Goal: Information Seeking & Learning: Learn about a topic

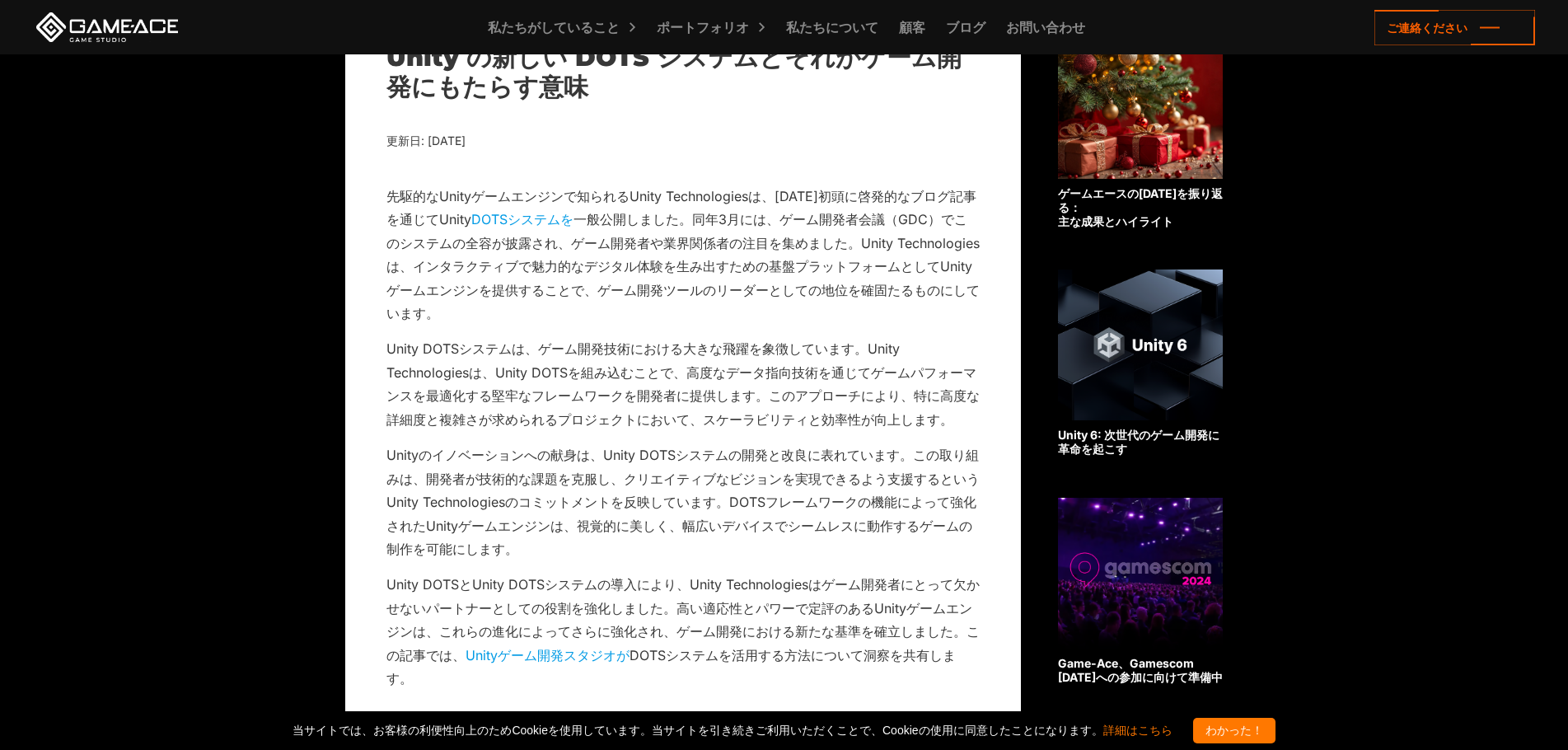
scroll to position [577, 0]
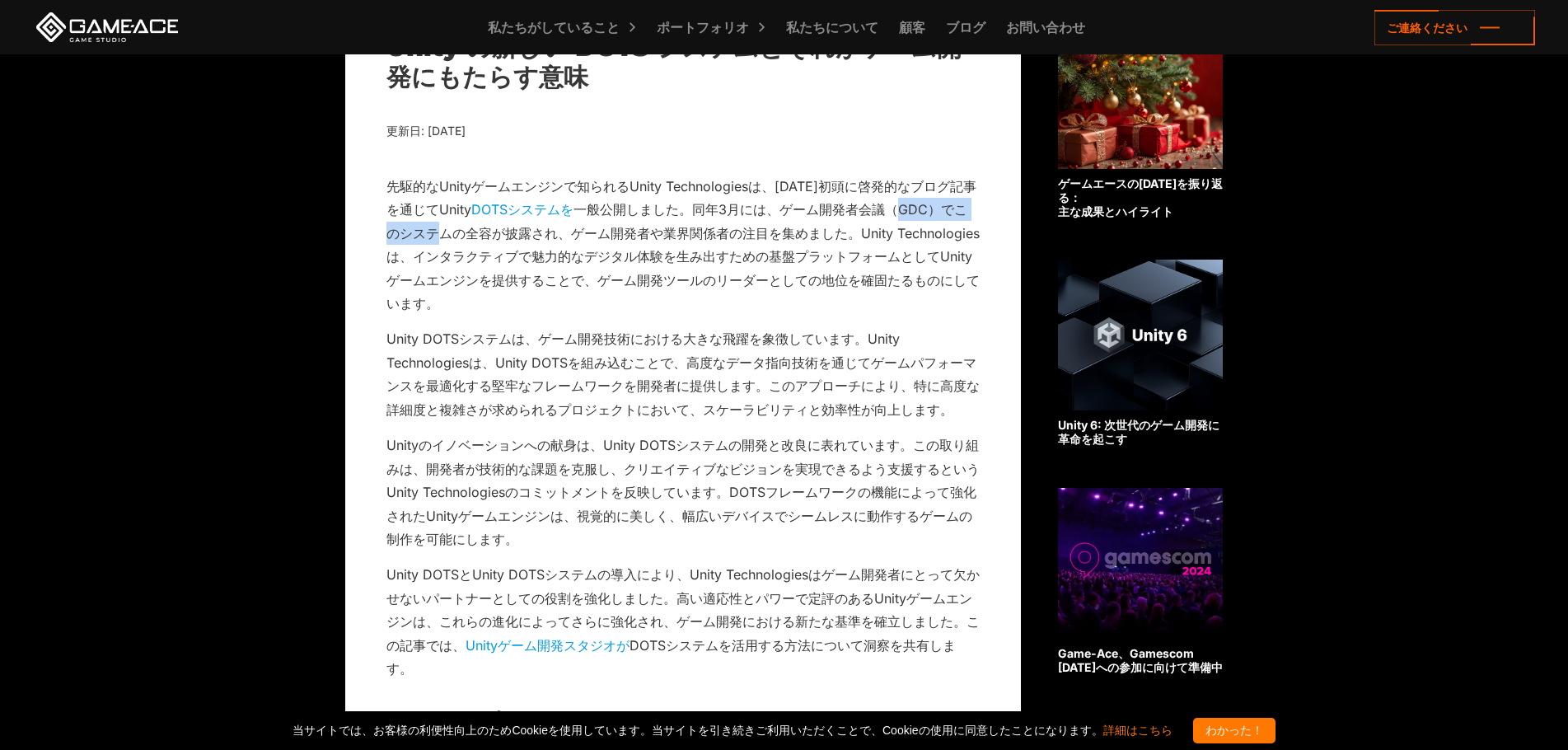
drag, startPoint x: 443, startPoint y: 229, endPoint x: 903, endPoint y: 220, distance: 460.1
click at [903, 220] on p "先駆的なUnityゲームエンジンで知られるUnity Technologiesは、[DATE]初頭に啓発的なブログ記事を通じてUnity DOTSシステムを …" at bounding box center [683, 245] width 594 height 141
drag, startPoint x: 517, startPoint y: 259, endPoint x: 886, endPoint y: 255, distance: 369.0
click at [886, 255] on font "一般公開しました。同年3月には、ゲーム開発者会議（GDC）でこのシステムの全容が披露され、ゲーム開発者や業界関係者の注目を集めました。Unity Techno…" at bounding box center [683, 256] width 594 height 110
drag, startPoint x: 482, startPoint y: 285, endPoint x: 646, endPoint y: 285, distance: 164.0
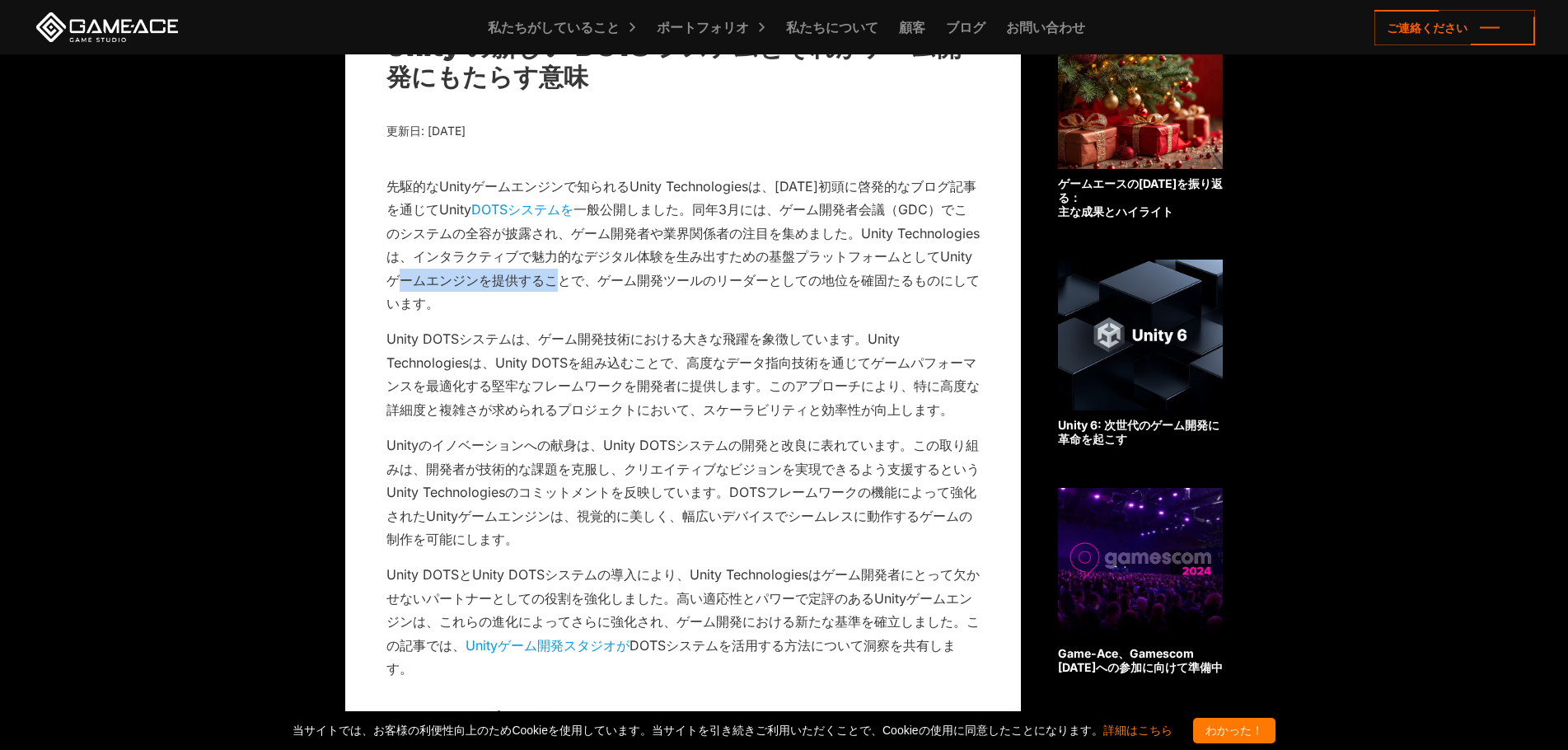
click at [646, 285] on font "一般公開しました。同年3月には、ゲーム開発者会議（GDC）でこのシステムの全容が披露され、ゲーム開発者や業界関係者の注目を集めました。Unity Techno…" at bounding box center [683, 256] width 594 height 110
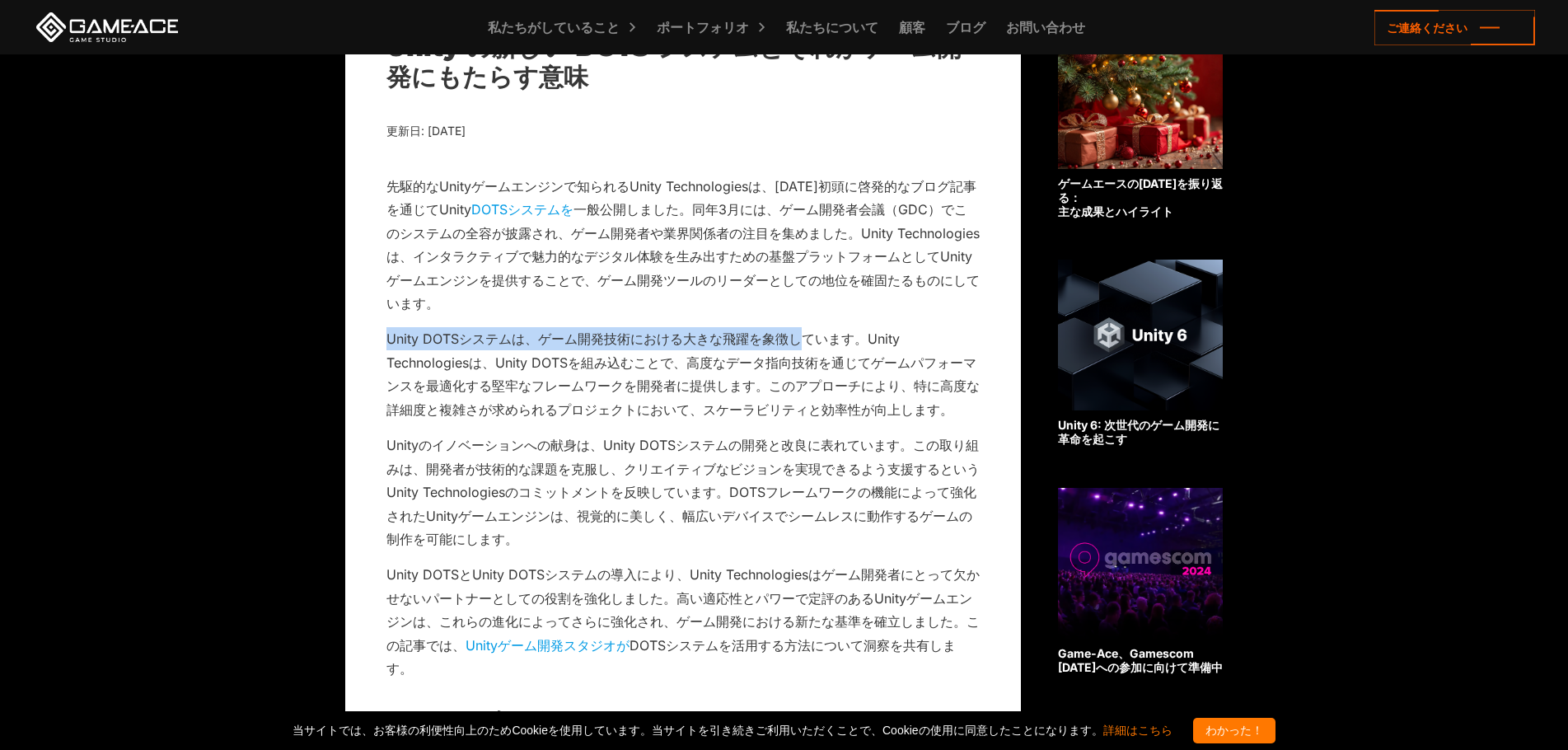
drag, startPoint x: 388, startPoint y: 333, endPoint x: 804, endPoint y: 339, distance: 416.0
click at [804, 339] on font "Unity DOTSシステムは、ゲーム開発技術における大きな飛躍を象徴しています。Unity Technologiesは、Unity DOTSを組み込むことで…" at bounding box center [683, 374] width 594 height 87
click at [700, 291] on p "先駆的なUnityゲームエンジンで知られるUnity Technologiesは、[DATE]初頭に啓発的なブログ記事を通じてUnity DOTSシステムを …" at bounding box center [683, 245] width 594 height 141
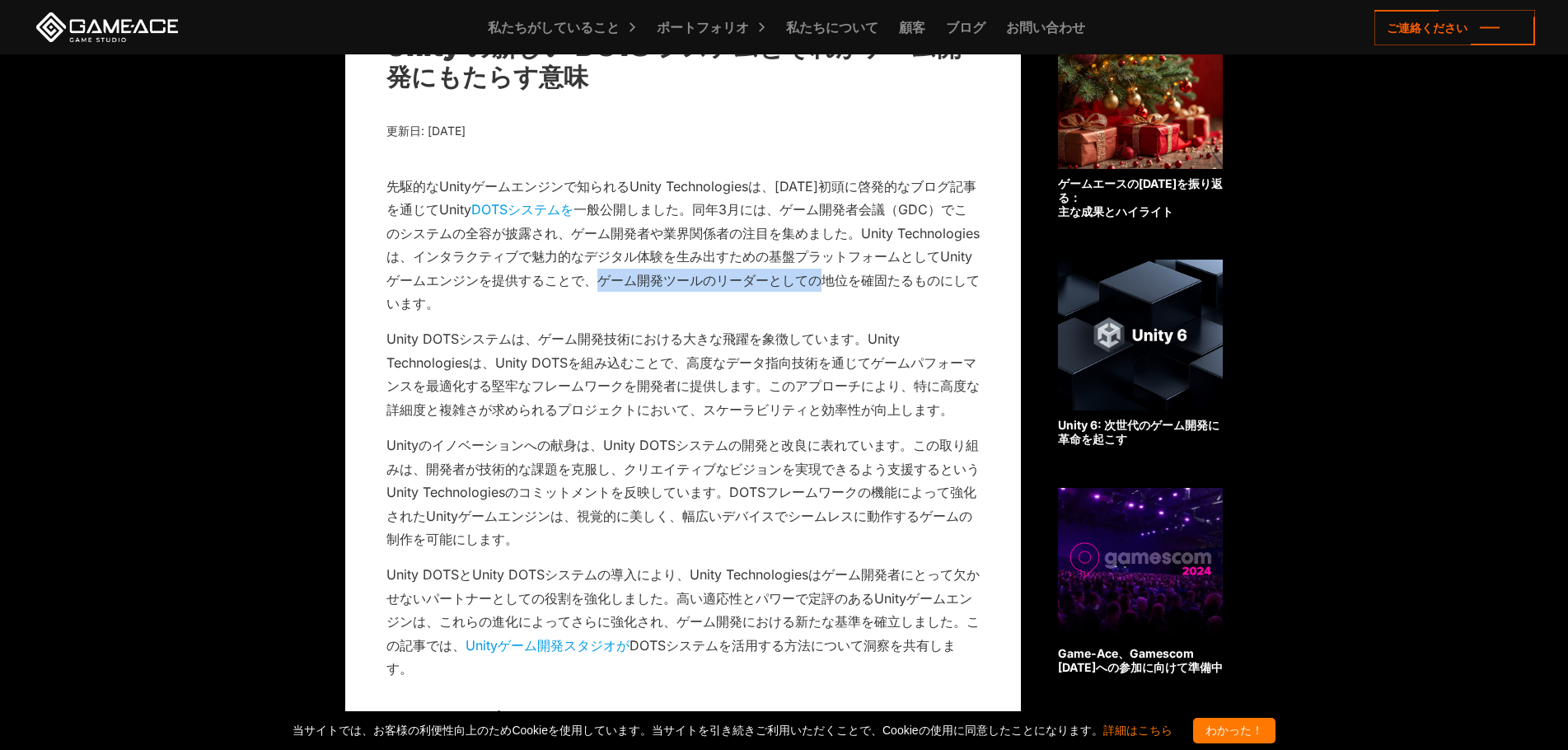
drag, startPoint x: 681, startPoint y: 281, endPoint x: 908, endPoint y: 278, distance: 227.0
click at [908, 278] on font "一般公開しました。同年3月には、ゲーム開発者会議（GDC）でこのシステムの全容が披露され、ゲーム開発者や業界関係者の注目を集めました。Unity Techno…" at bounding box center [683, 256] width 594 height 110
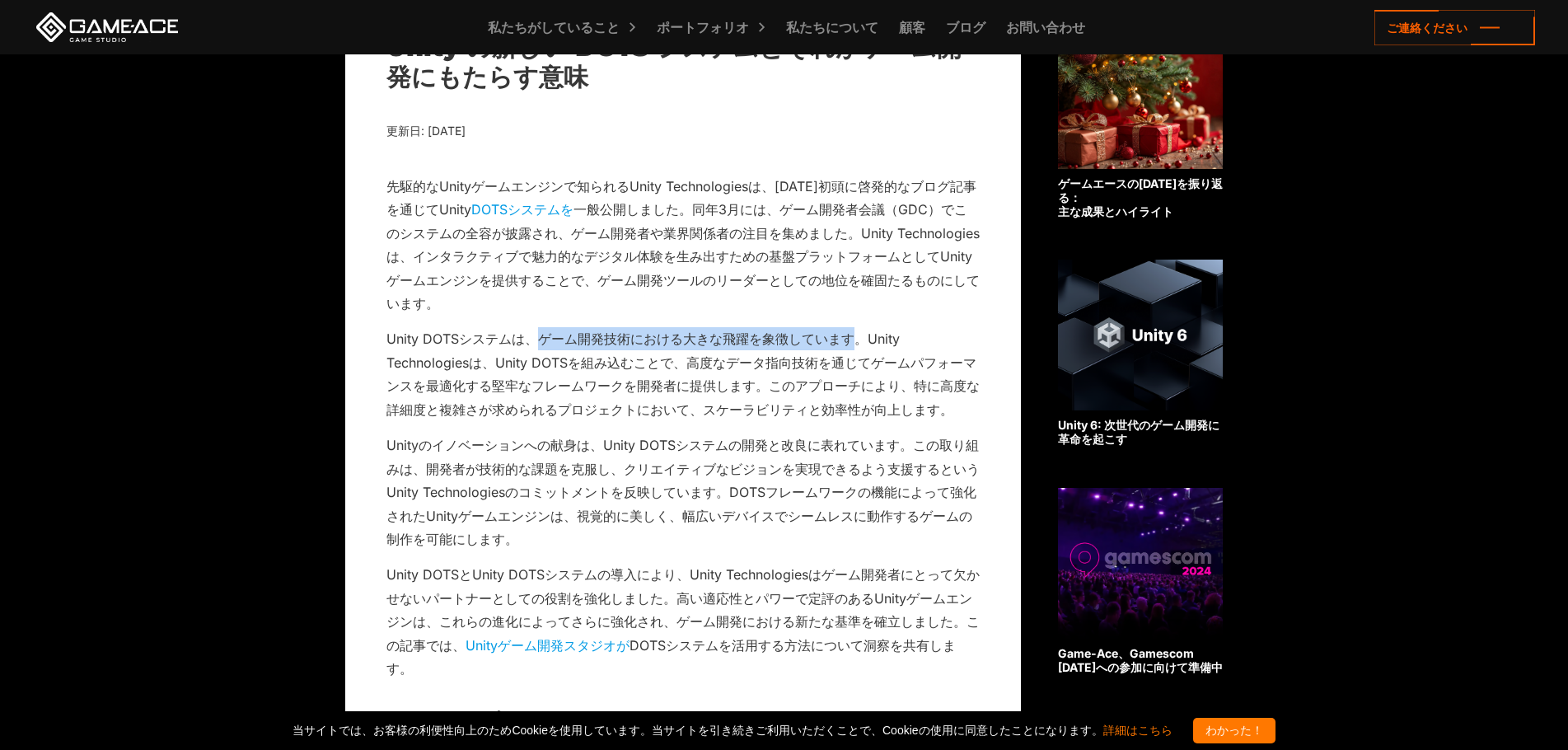
drag, startPoint x: 538, startPoint y: 333, endPoint x: 857, endPoint y: 329, distance: 319.0
click at [857, 329] on p "Unity DOTSシステムは、ゲーム開発技術における大きな飛躍を象徴しています。Unity Technologiesは、Unity DOTSを組み込むことで…" at bounding box center [683, 374] width 594 height 94
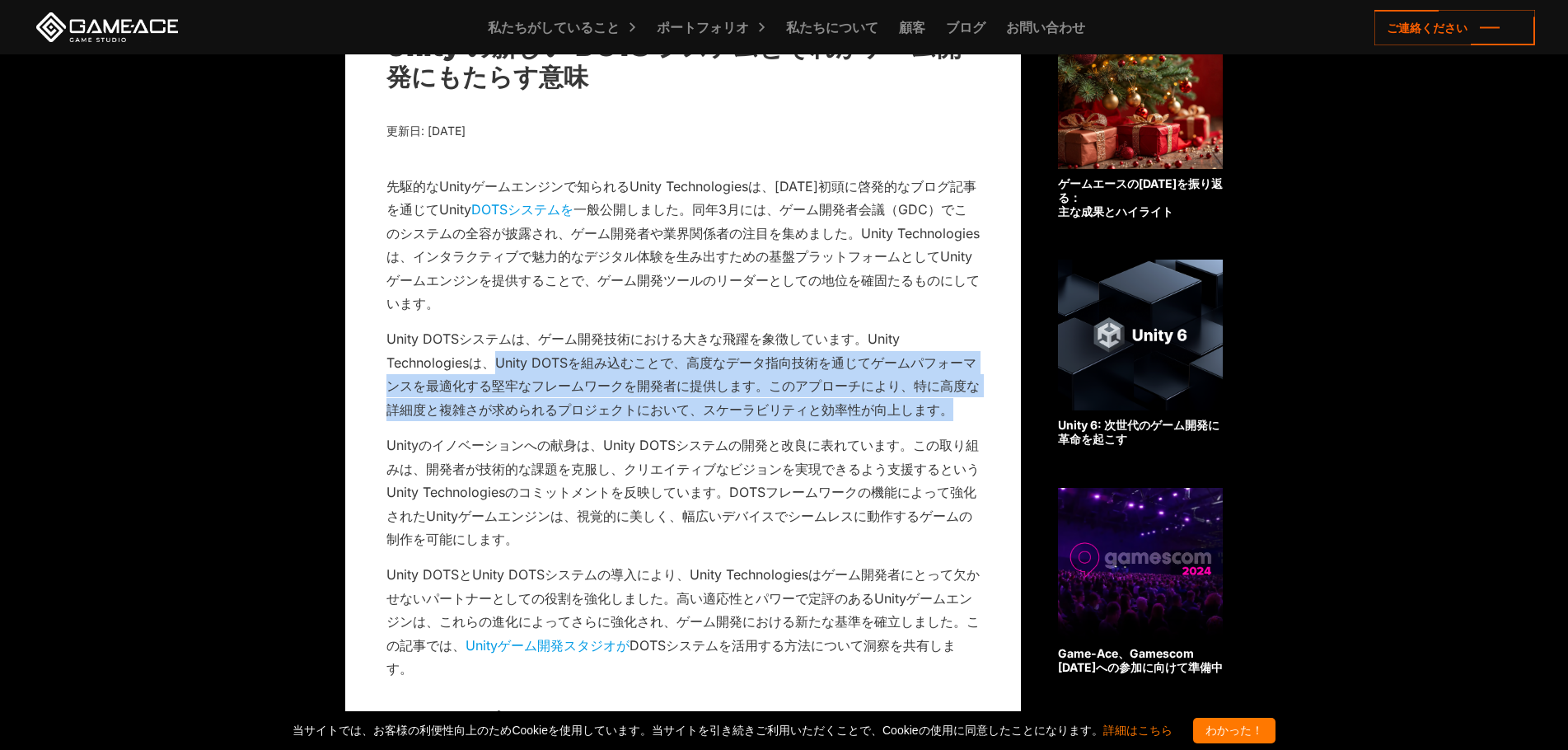
drag, startPoint x: 495, startPoint y: 364, endPoint x: 947, endPoint y: 405, distance: 453.9
click at [947, 405] on font "Unity DOTSシステムは、ゲーム開発技術における大きな飛躍を象徴しています。Unity Technologiesは、Unity DOTSを組み込むことで…" at bounding box center [683, 374] width 594 height 87
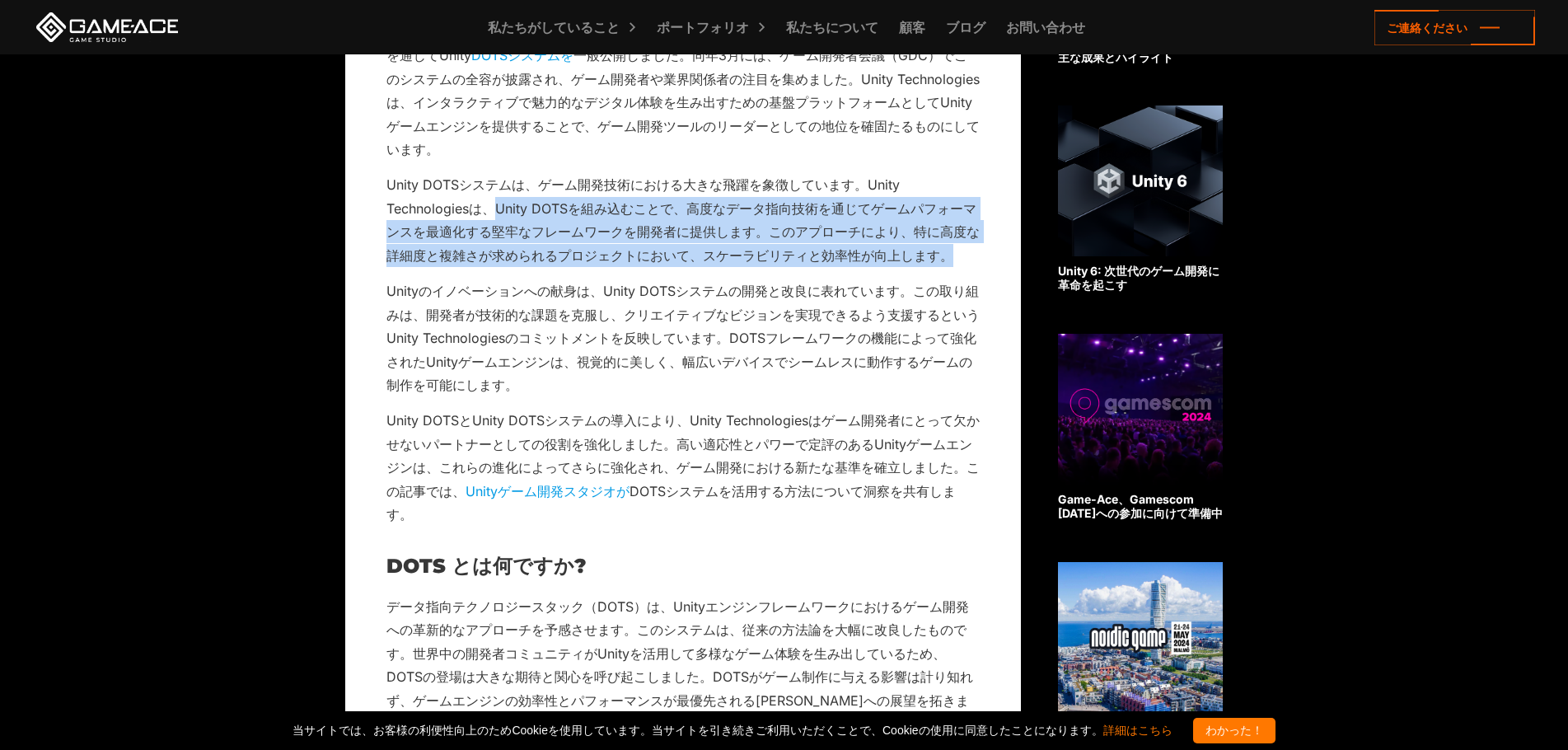
scroll to position [741, 0]
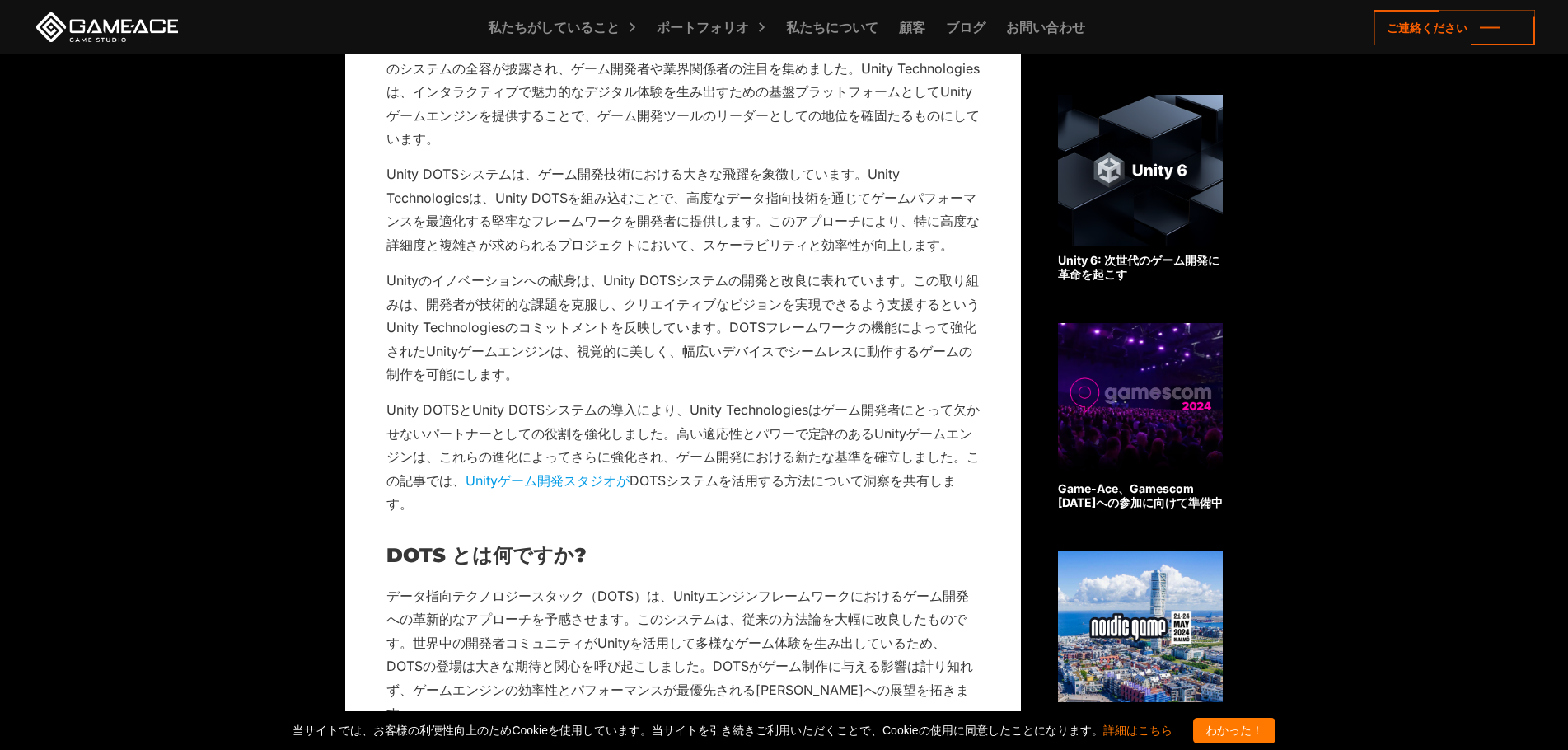
click at [473, 279] on font "Unityのイノベーションへの献身は、Unity DOTSシステムの開発と改良に表れています。この取り組みは、開発者が技術的な課題を克服し、クリエイティブなビ…" at bounding box center [683, 326] width 594 height 110
drag, startPoint x: 443, startPoint y: 280, endPoint x: 533, endPoint y: 272, distance: 90.4
click at [533, 272] on font "Unityのイノベーションへの献身は、Unity DOTSシステムの開発と改良に表れています。この取り組みは、開発者が技術的な課題を克服し、クリエイティブなビ…" at bounding box center [683, 326] width 594 height 110
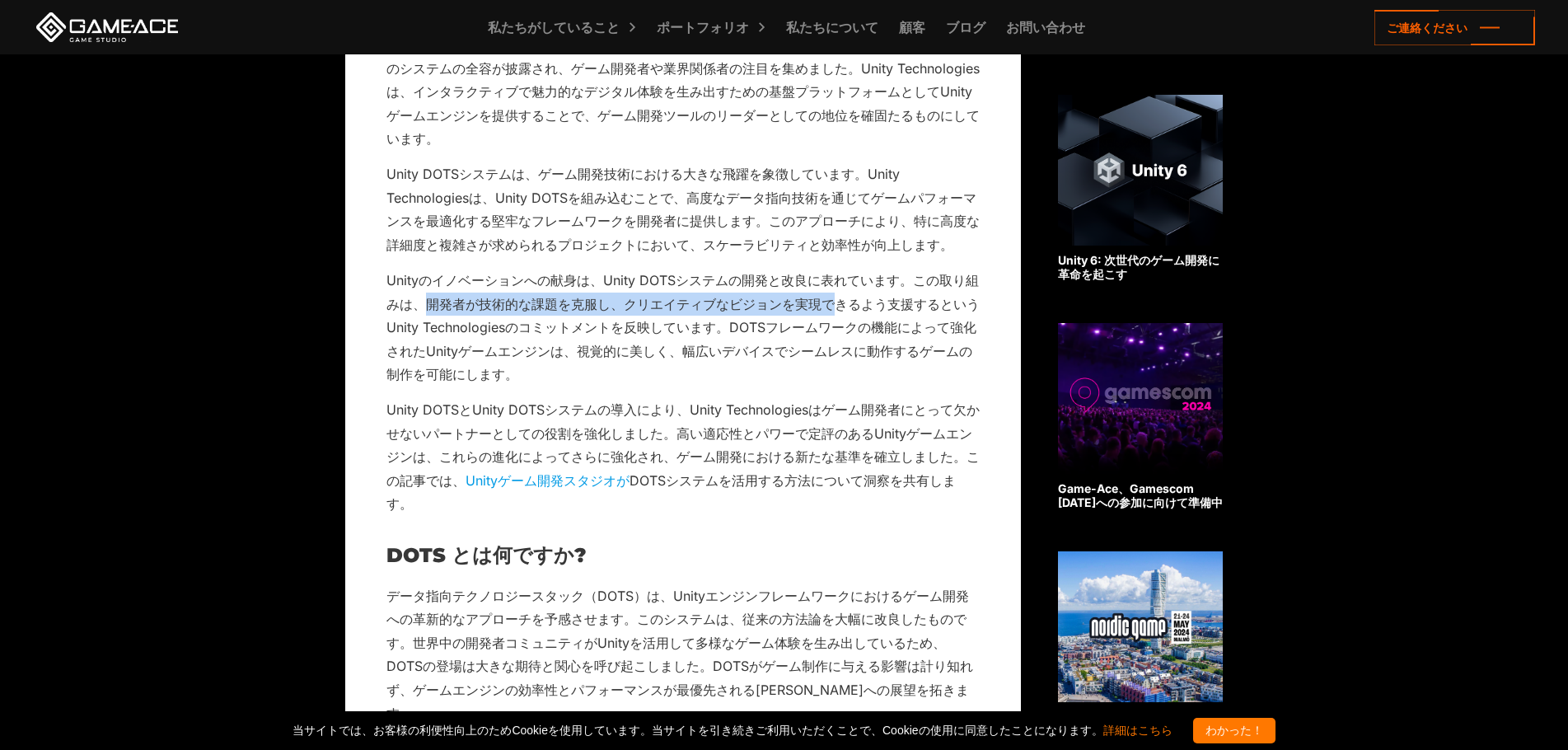
drag, startPoint x: 424, startPoint y: 304, endPoint x: 838, endPoint y: 298, distance: 414.0
click at [838, 298] on font "Unityのイノベーションへの献身は、Unity DOTSシステムの開発と改良に表れています。この取り組みは、開発者が技術的な課題を克服し、クリエイティブなビ…" at bounding box center [683, 326] width 594 height 110
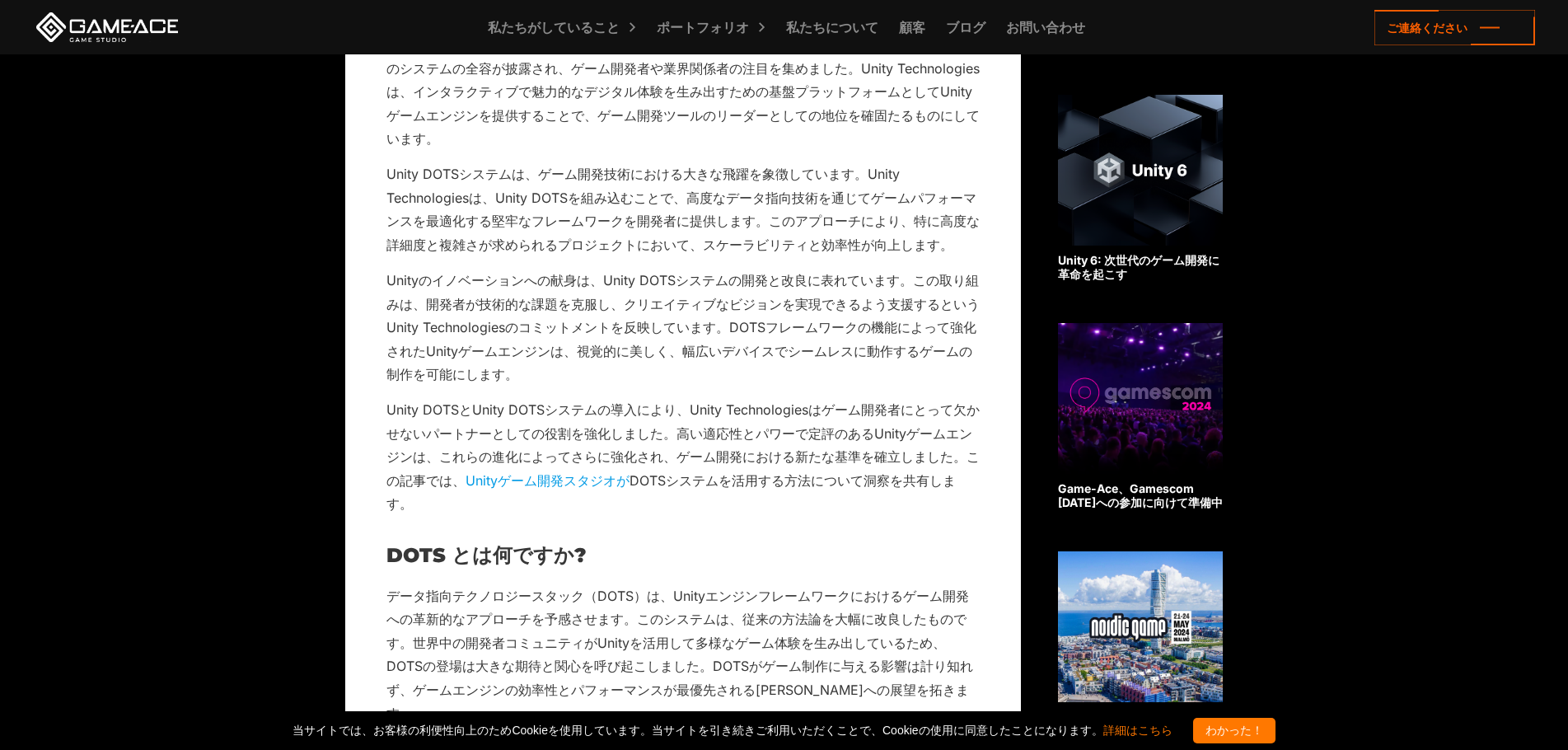
click at [469, 333] on font "Unityのイノベーションへの献身は、Unity DOTSシステムの開発と改良に表れています。この取り組みは、開発者が技術的な課題を克服し、クリエイティブなビ…" at bounding box center [683, 326] width 594 height 110
drag, startPoint x: 730, startPoint y: 329, endPoint x: 848, endPoint y: 328, distance: 118.0
click at [848, 328] on font "Unityのイノベーションへの献身は、Unity DOTSシステムの開発と改良に表れています。この取り組みは、開発者が技術的な課題を克服し、クリエイティブなビ…" at bounding box center [683, 326] width 594 height 110
drag, startPoint x: 398, startPoint y: 351, endPoint x: 659, endPoint y: 349, distance: 261.0
click at [630, 350] on font "Unityのイノベーションへの献身は、Unity DOTSシステムの開発と改良に表れています。この取り組みは、開発者が技術的な課題を克服し、クリエイティブなビ…" at bounding box center [683, 326] width 594 height 110
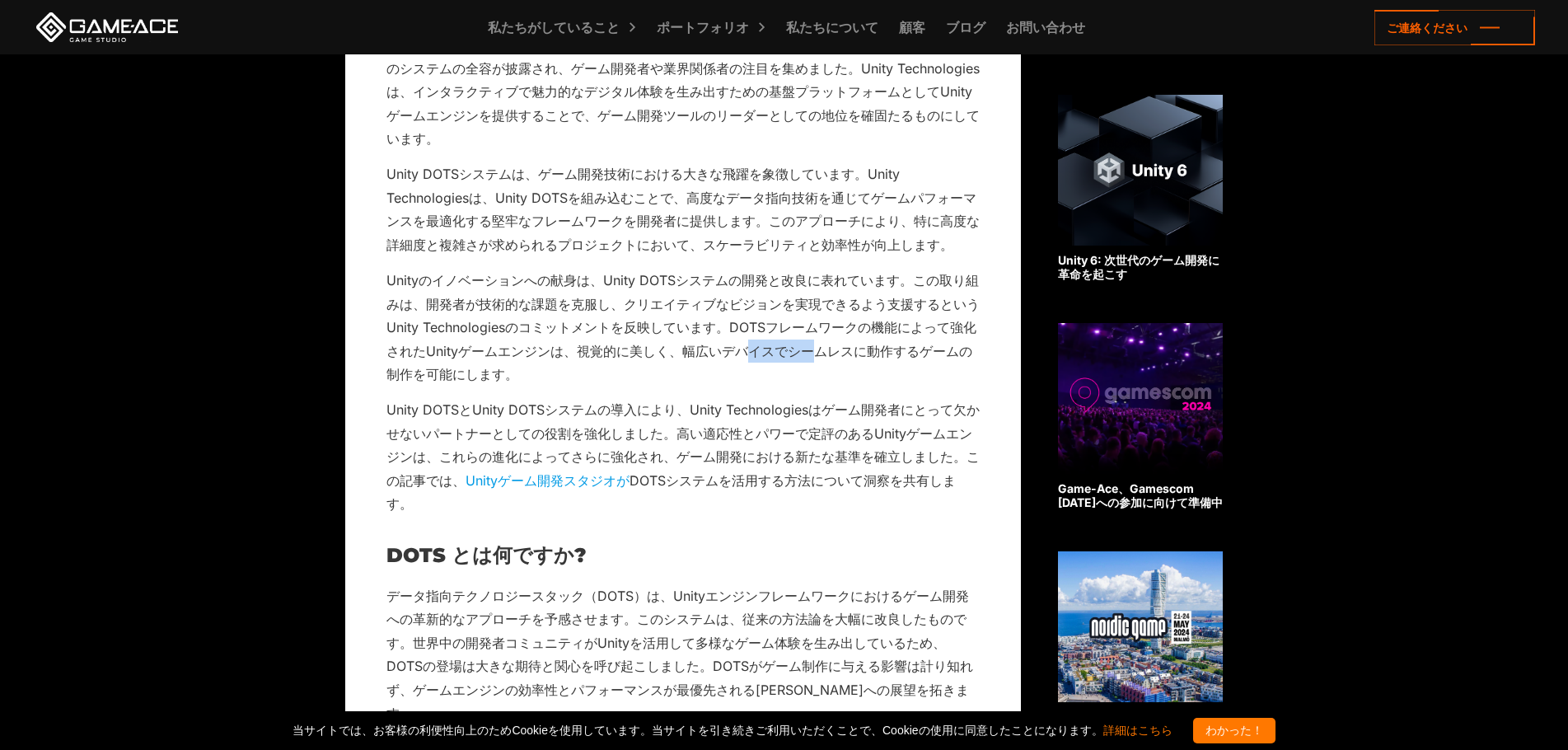
drag, startPoint x: 751, startPoint y: 349, endPoint x: 854, endPoint y: 346, distance: 103.0
click at [823, 346] on font "Unityのイノベーションへの献身は、Unity DOTSシステムの開発と改良に表れています。この取り組みは、開発者が技術的な課題を克服し、クリエイティブなビ…" at bounding box center [683, 326] width 594 height 110
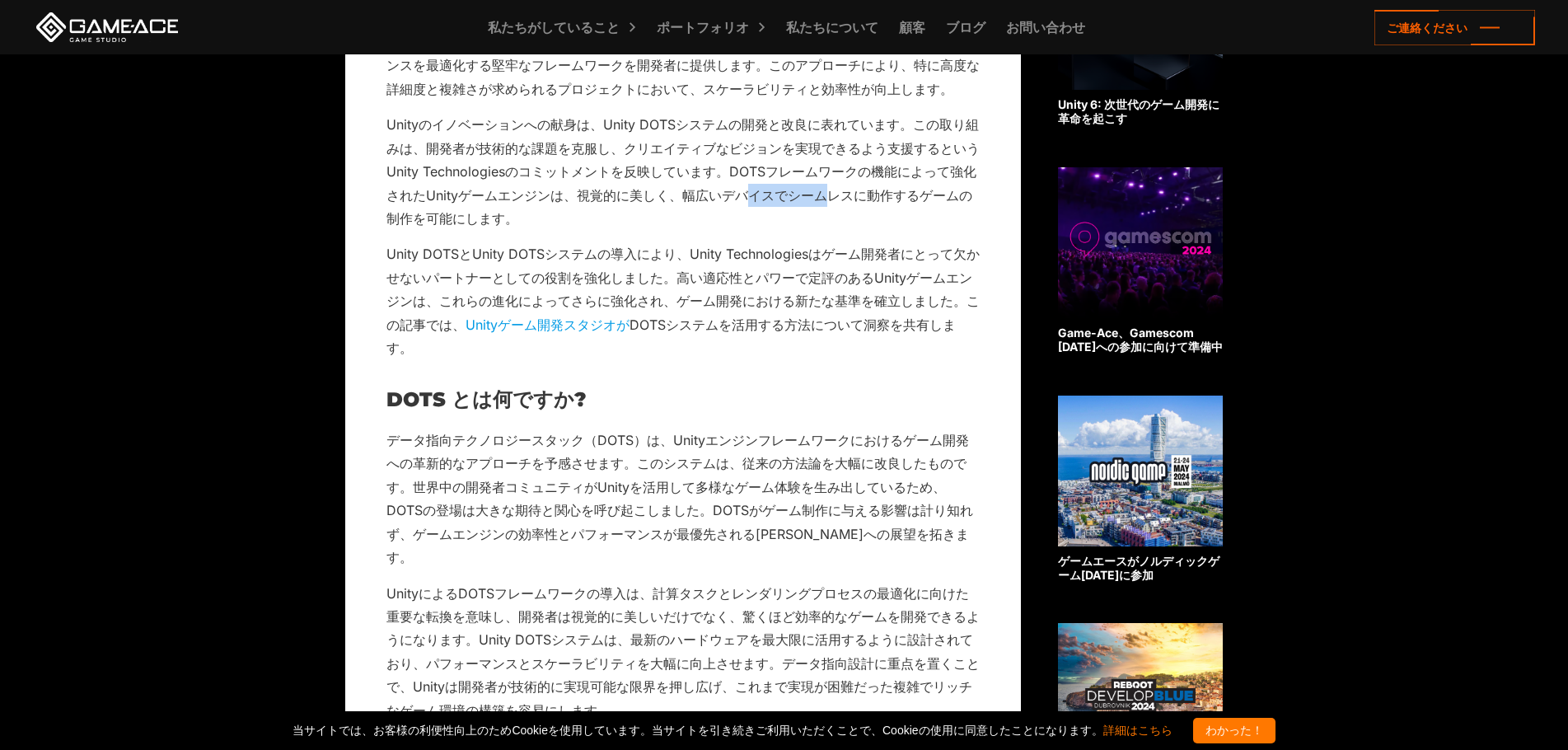
scroll to position [906, 0]
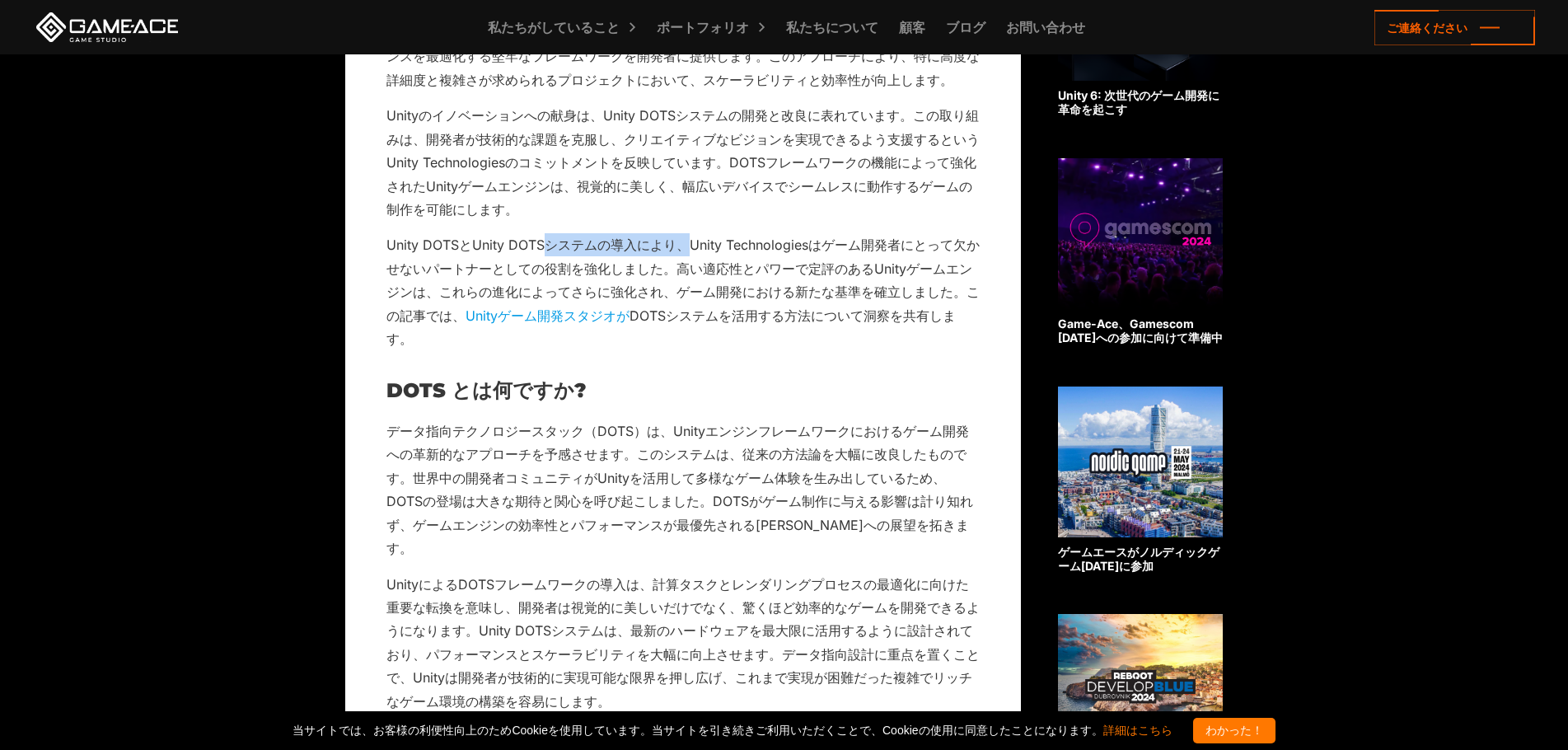
drag, startPoint x: 547, startPoint y: 236, endPoint x: 692, endPoint y: 246, distance: 145.3
click at [692, 246] on p "Unity DOTSとUnity DOTSシステムの導入により、Unity Technologiesはゲーム開発者にとって欠かせないパートナーとしての役割を強…" at bounding box center [683, 292] width 594 height 117
drag, startPoint x: 765, startPoint y: 253, endPoint x: 950, endPoint y: 254, distance: 185.0
click at [950, 254] on p "Unity DOTSとUnity DOTSシステムの導入により、Unity Technologiesはゲーム開発者にとって欠かせないパートナーとしての役割を強…" at bounding box center [683, 292] width 594 height 117
click at [847, 275] on font "Unity DOTSとUnity DOTSシステムの導入により、Unity Technologiesはゲーム開発者にとって欠かせないパートナーとしての役割を強…" at bounding box center [683, 280] width 594 height 87
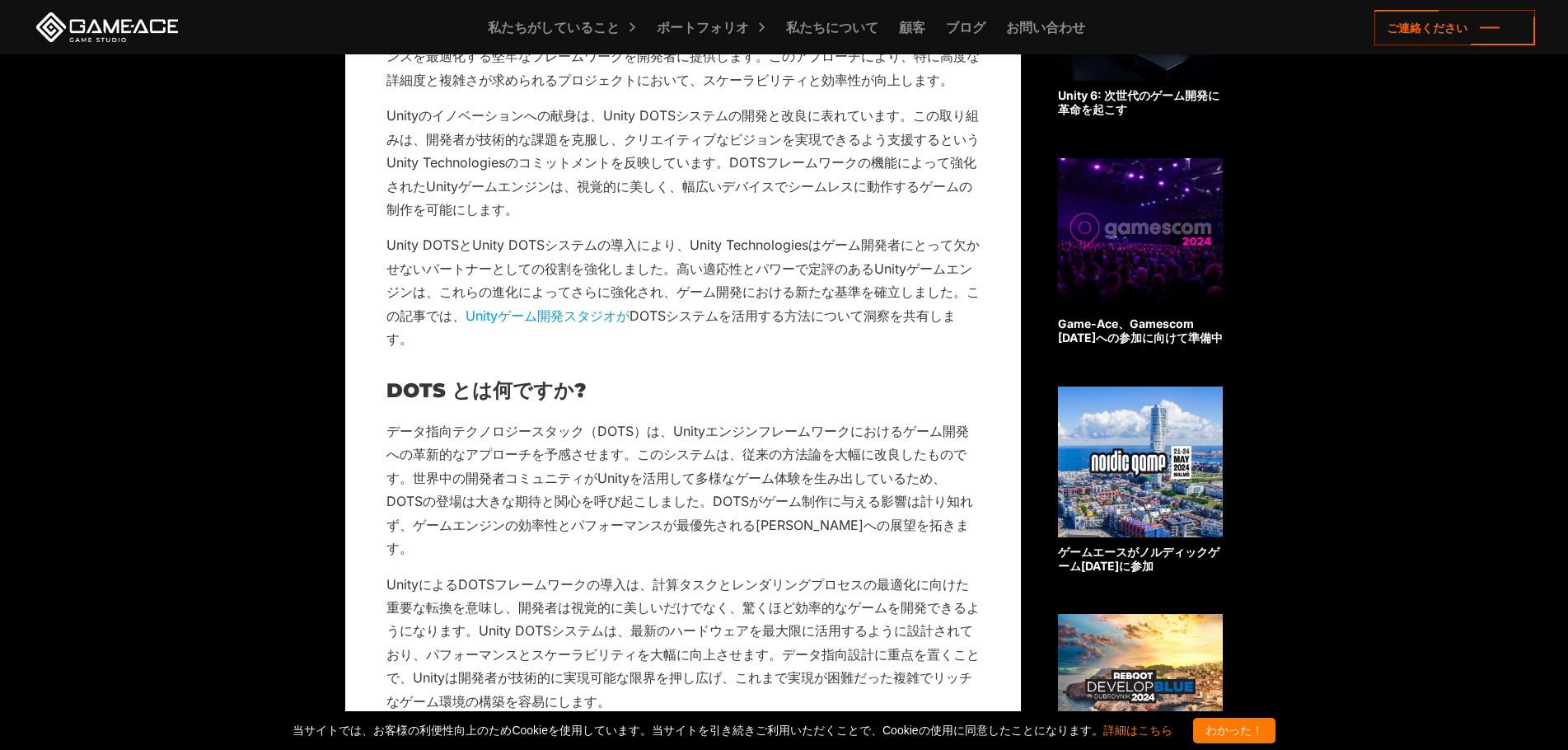
scroll to position [1154, 0]
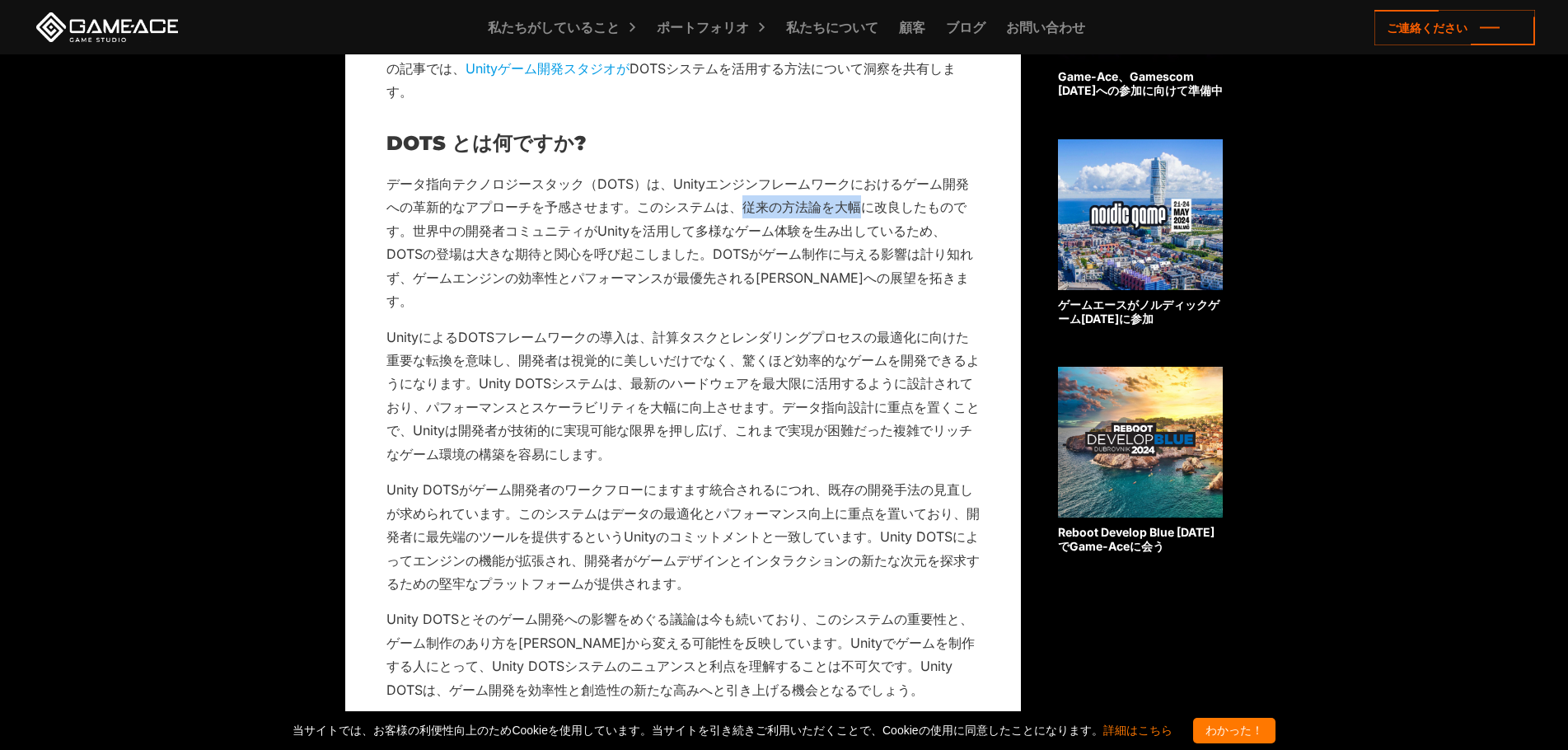
drag, startPoint x: 737, startPoint y: 204, endPoint x: 860, endPoint y: 203, distance: 123.0
click at [860, 203] on font "データ指向テクノロジースタック（DOTS）は、Unityエンジンフレームワークにおけるゲーム開発への革新的なアプローチを予感させます。このシステムは、従来の方…" at bounding box center [679, 242] width 587 height 134
click at [752, 212] on font "データ指向テクノロジースタック（DOTS）は、Unityエンジンフレームワークにおけるゲーム開発への革新的なアプローチを予感させます。このシステムは、従来の方…" at bounding box center [679, 242] width 587 height 134
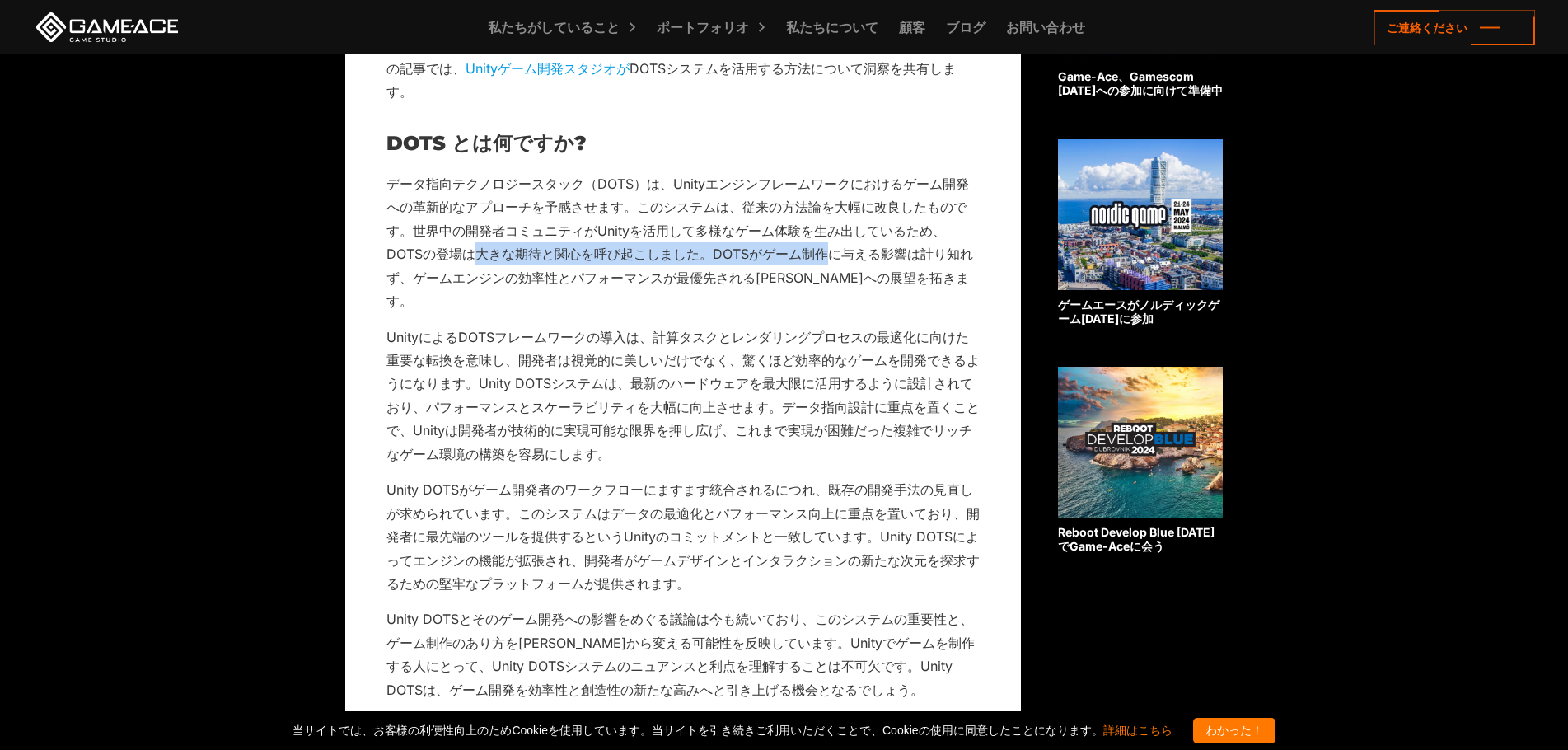
drag, startPoint x: 434, startPoint y: 253, endPoint x: 781, endPoint y: 263, distance: 347.1
click at [783, 262] on font "データ指向テクノロジースタック（DOTS）は、Unityエンジンフレームワークにおけるゲーム開発への革新的なアプローチを予感させます。このシステムは、従来の方…" at bounding box center [679, 242] width 587 height 134
click at [800, 237] on font "データ指向テクノロジースタック（DOTS）は、Unityエンジンフレームワークにおけるゲーム開発への革新的なアプローチを予感させます。このシステムは、従来の方…" at bounding box center [679, 242] width 587 height 134
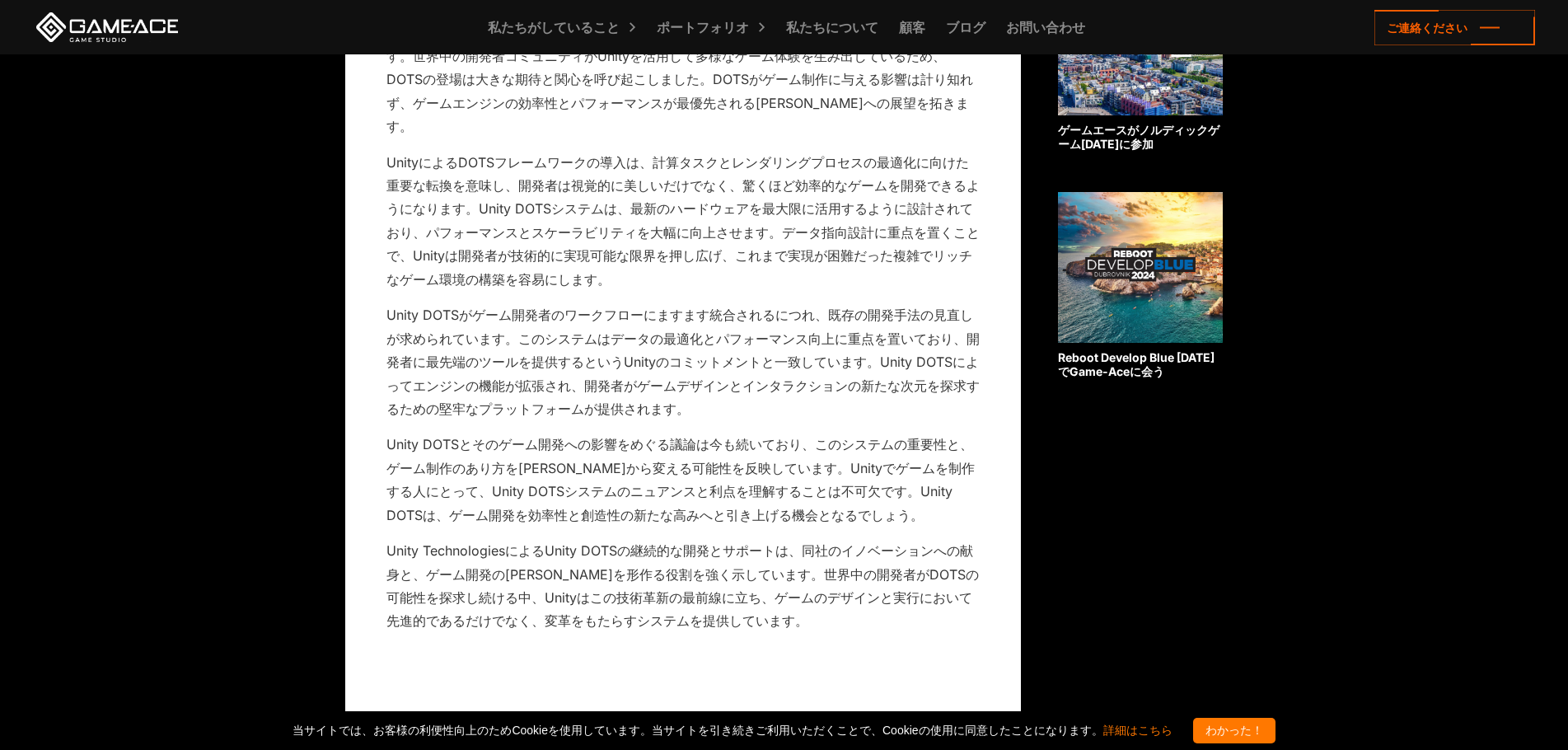
scroll to position [1319, 0]
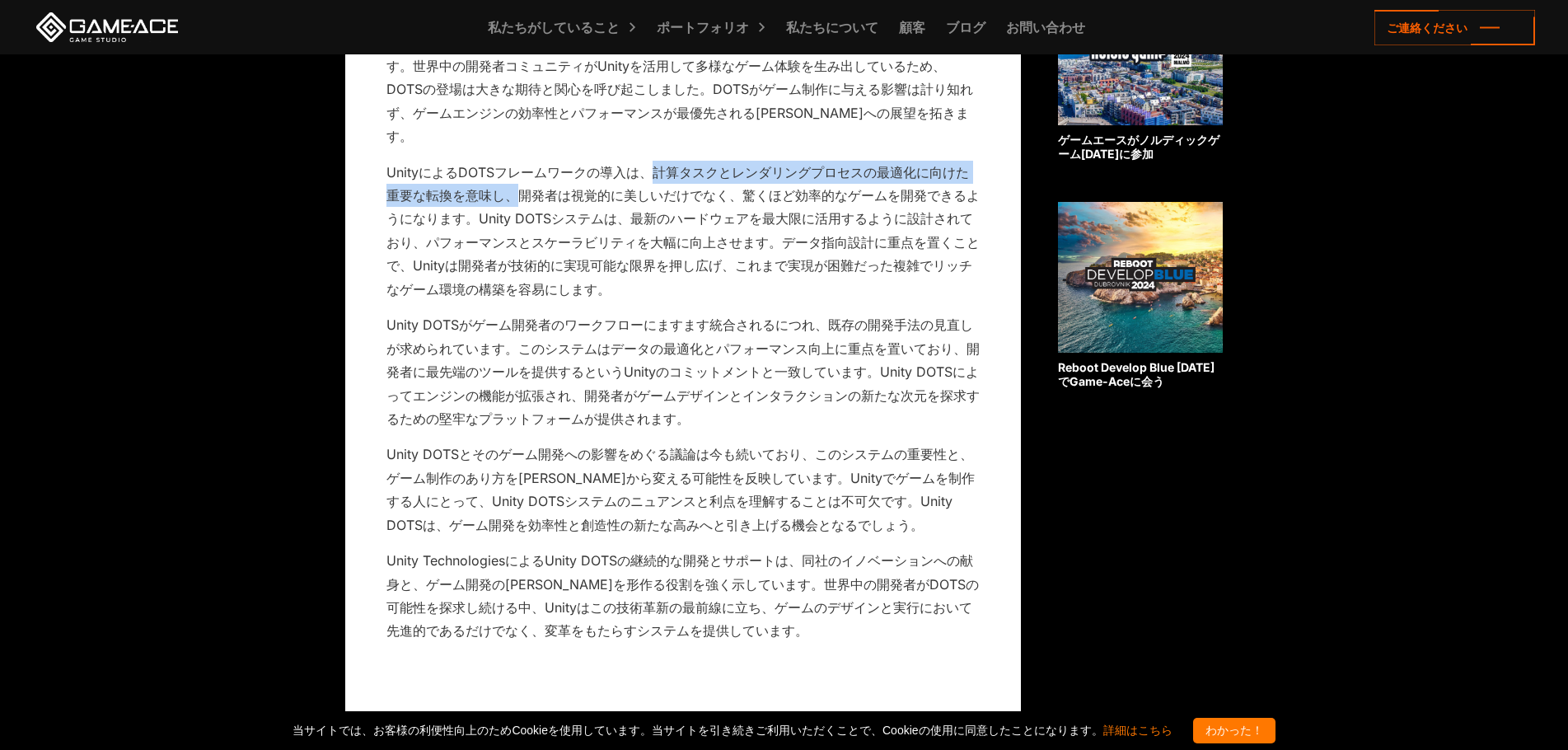
drag, startPoint x: 654, startPoint y: 150, endPoint x: 524, endPoint y: 182, distance: 133.9
click at [524, 182] on p "UnityによるDOTSフレームワークの導入は、計算タスクとレンダリングプロセスの最適化に向けた重要な転換を意味し、開発者は視覚的に美しいだけでなく、驚くほど…" at bounding box center [683, 231] width 594 height 141
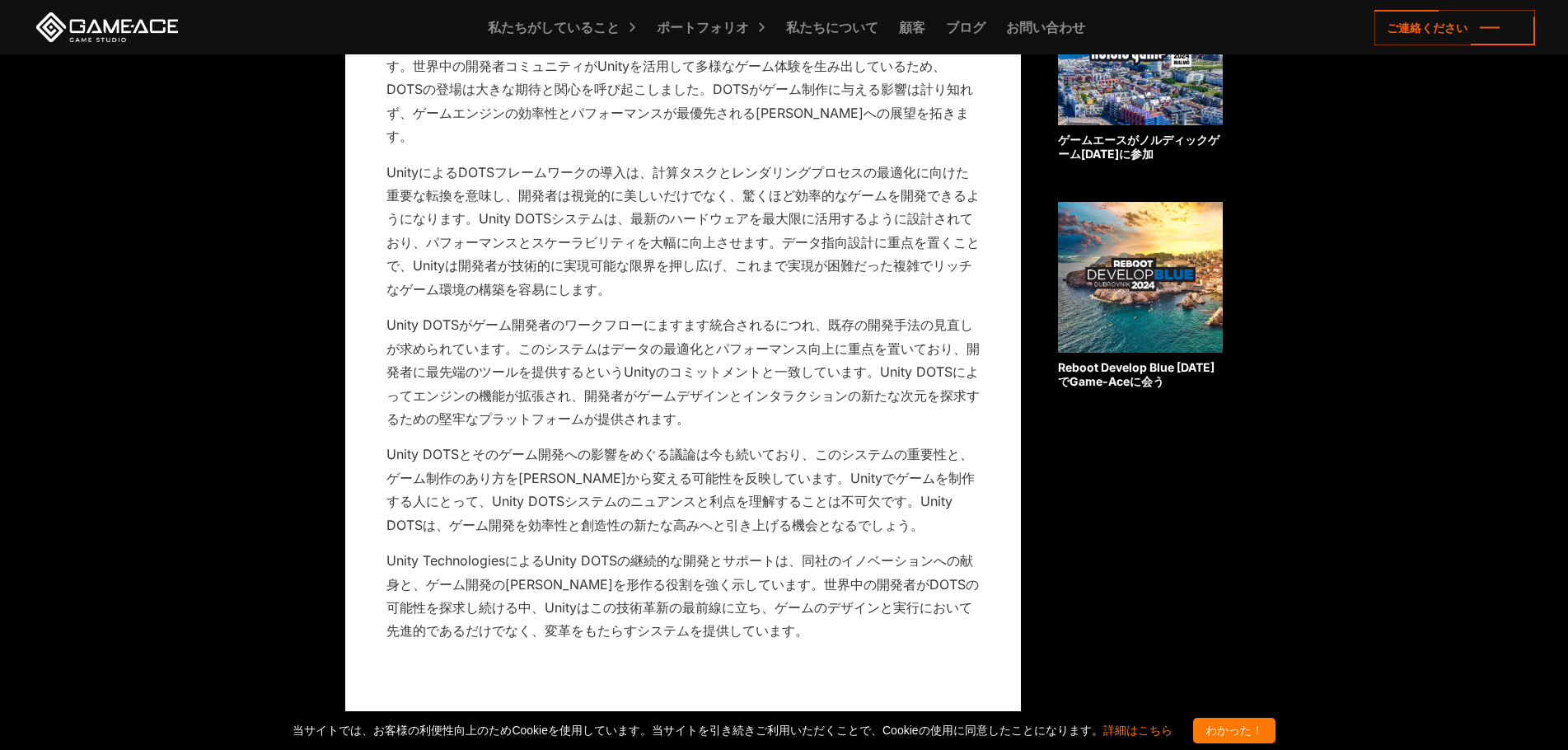
click at [567, 178] on font "UnityによるDOTSフレームワークの導入は、計算タスクとレンダリングプロセスの最適化に向けた重要な転換を意味し、開発者は視覚的に美しいだけでなく、驚くほど…" at bounding box center [683, 231] width 594 height 134
click at [545, 240] on font "UnityによるDOTSフレームワークの導入は、計算タスクとレンダリングプロセスの最適化に向けた重要な転換を意味し、開発者は視覚的に美しいだけでなく、驚くほど…" at bounding box center [683, 231] width 594 height 134
drag, startPoint x: 739, startPoint y: 242, endPoint x: 911, endPoint y: 244, distance: 172.0
click at [911, 244] on font "UnityによるDOTSフレームワークの導入は、計算タスクとレンダリングプロセスの最適化に向けた重要な転換を意味し、開発者は視覚的に美しいだけでなく、驚くほど…" at bounding box center [683, 231] width 594 height 134
click at [658, 260] on p "UnityによるDOTSフレームワークの導入は、計算タスクとレンダリングプロセスの最適化に向けた重要な転換を意味し、開発者は視覚的に美しいだけでなく、驚くほど…" at bounding box center [683, 231] width 594 height 141
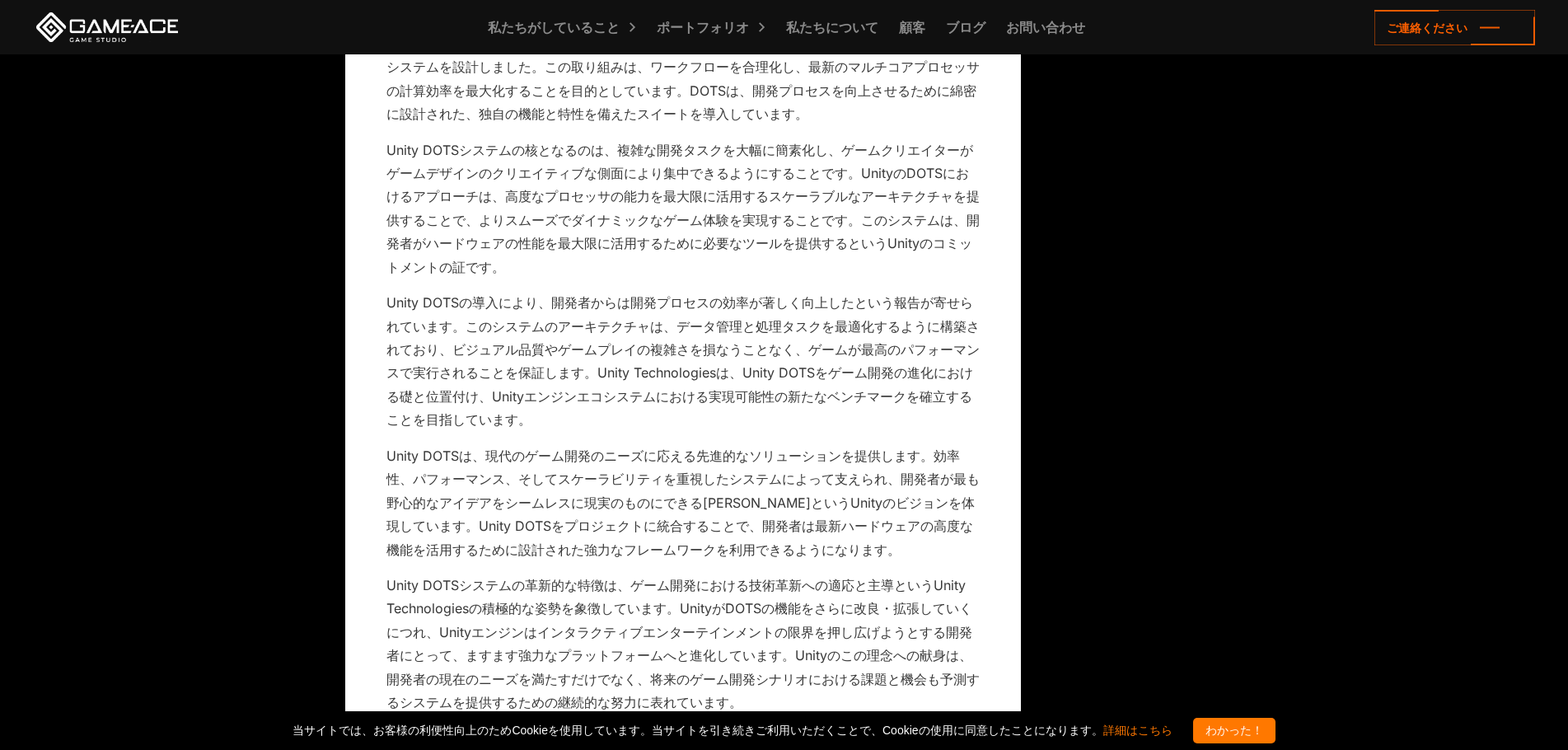
scroll to position [2720, 0]
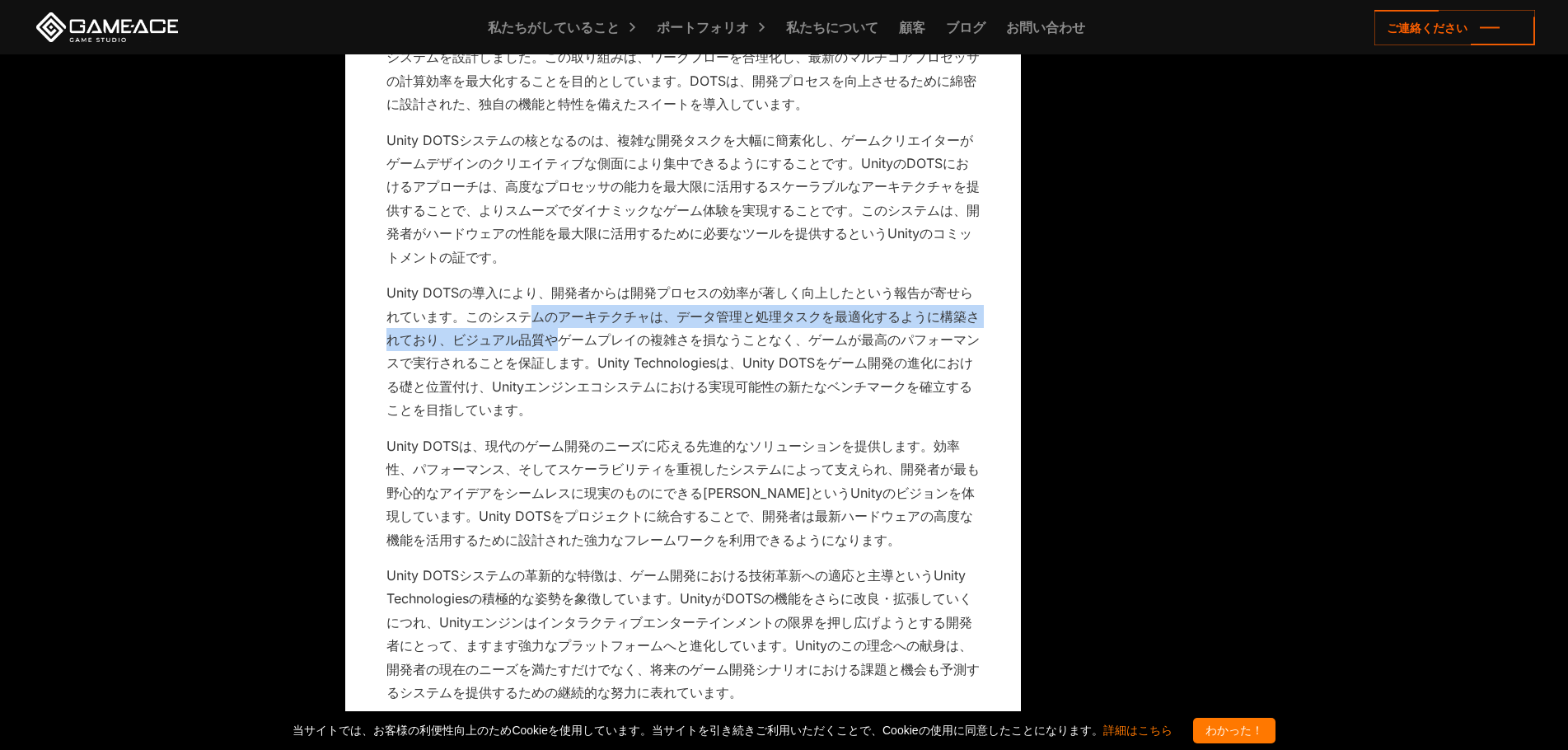
drag, startPoint x: 535, startPoint y: 295, endPoint x: 554, endPoint y: 326, distance: 36.4
click at [554, 326] on p "Unity DOTSの導入により、開発者からは開発プロセスの効率が著しく向上したという報告が寄せられています。このシステムのアーキテクチャは、データ管理と処理…" at bounding box center [683, 352] width 594 height 141
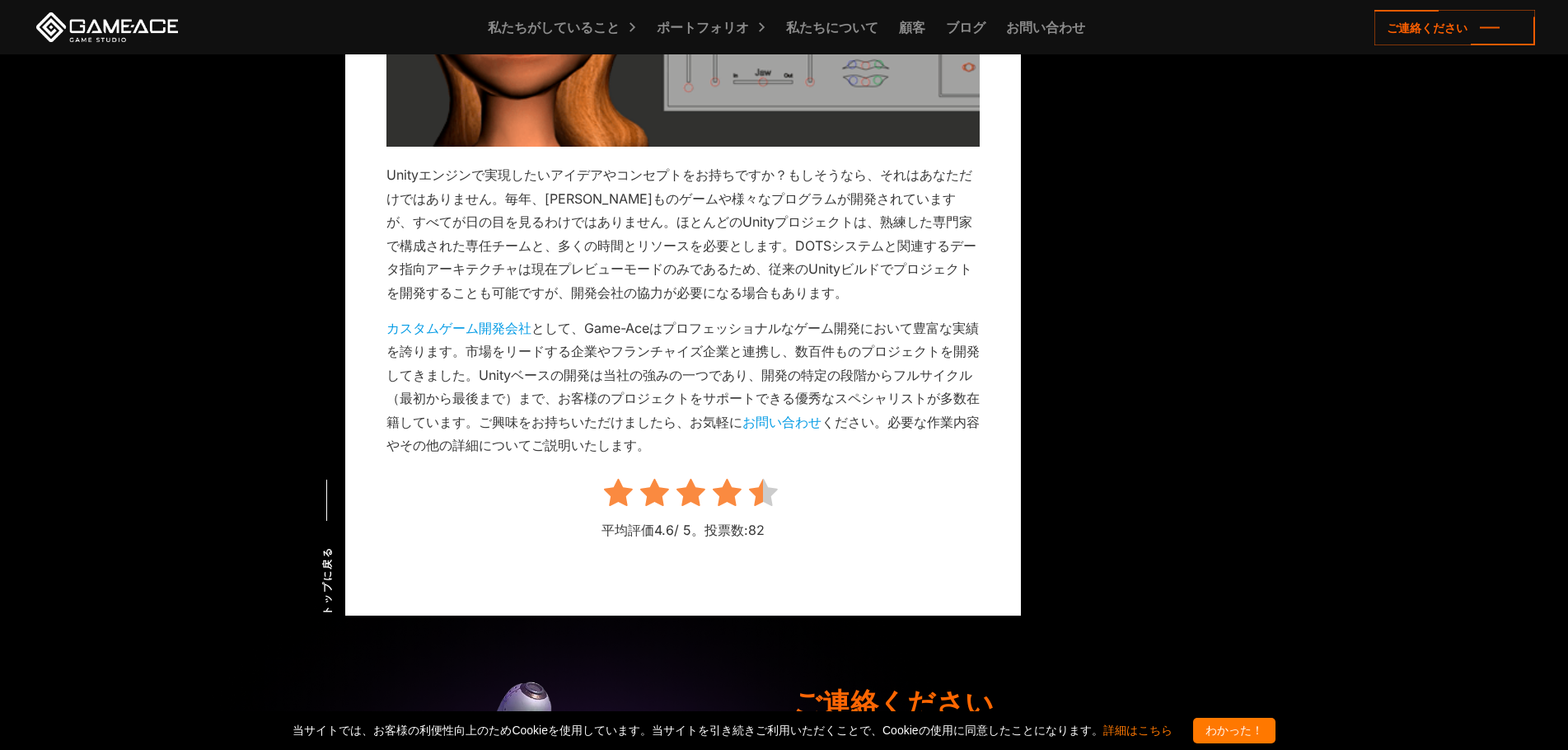
scroll to position [6839, 0]
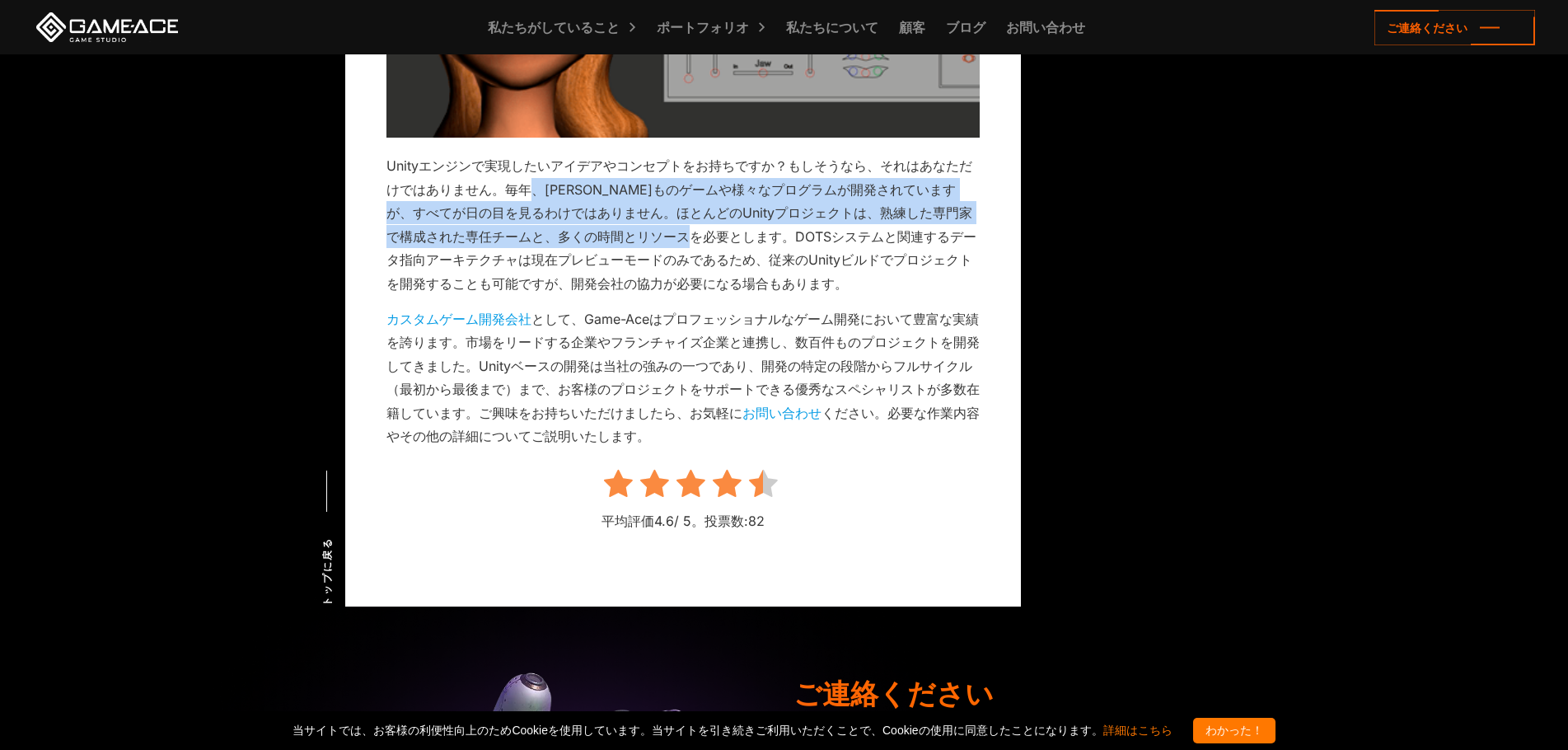
drag, startPoint x: 536, startPoint y: 173, endPoint x: 738, endPoint y: 226, distance: 208.8
click at [719, 223] on p "Unityエンジンで実現したいアイデアやコンセプトをお持ちですか？もしそうなら、それはあなただけではありません。毎年、[PERSON_NAME]ものゲームや様…" at bounding box center [683, 225] width 594 height 141
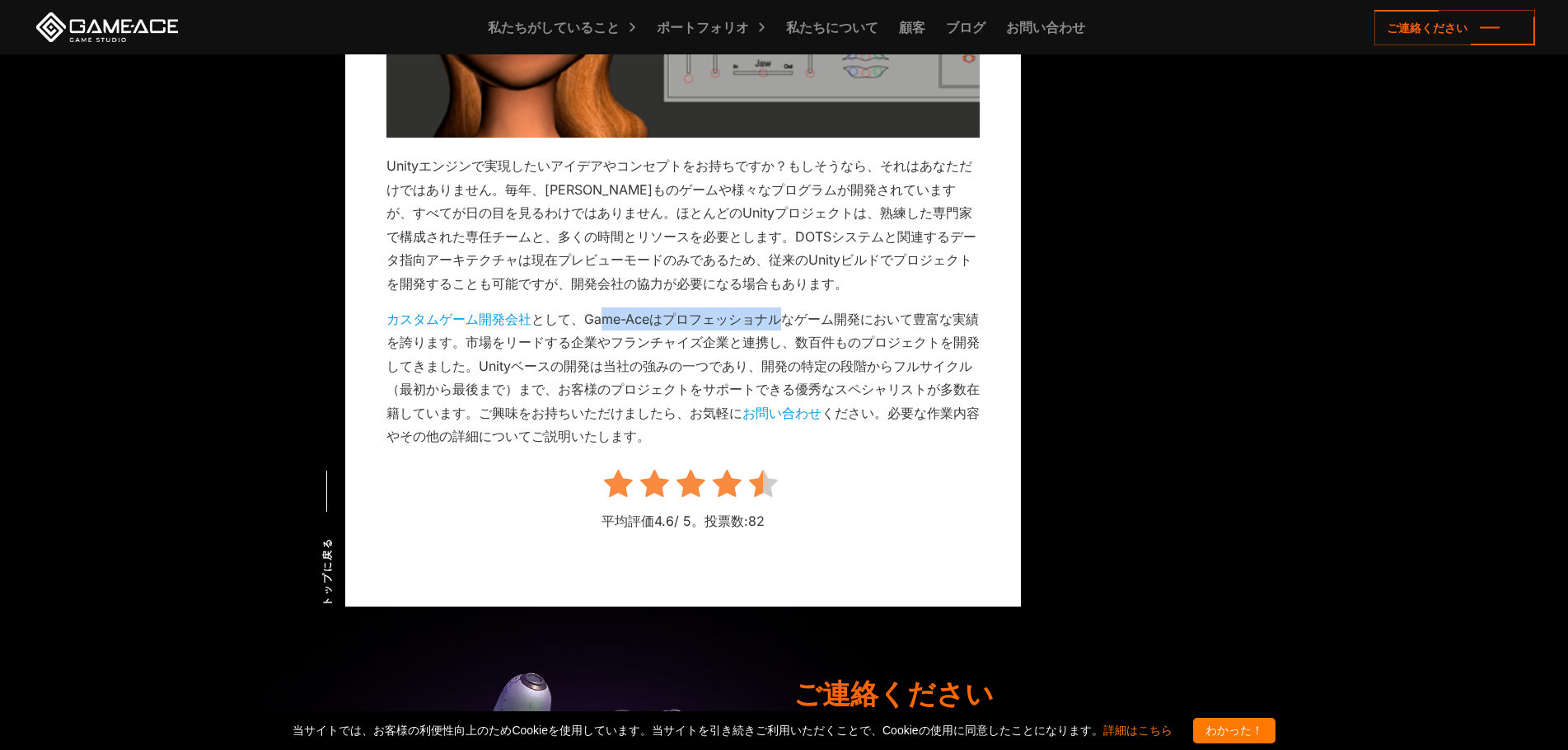
drag, startPoint x: 599, startPoint y: 293, endPoint x: 777, endPoint y: 300, distance: 178.1
click at [777, 311] on font "、Game-Aceはプロフェッショナルなゲーム開発において豊富な実績を誇ります。市場をリードする企業やフランチャイズ企業と連携し、数百件ものプロジェクトを開発…" at bounding box center [683, 365] width 594 height 110
click at [588, 342] on font "、Game-Aceはプロフェッショナルなゲーム開発において豊富な実績を誇ります。市場をリードする企業やフランチャイズ企業と連携し、数百件ものプロジェクトを開発…" at bounding box center [683, 365] width 594 height 110
click at [438, 378] on p "カスタムゲーム開発会社 として 、Game-Aceはプロフェッショナルなゲーム開発において豊富な実績を誇ります。市場をリードする企業やフランチャイズ企業と連携…" at bounding box center [683, 378] width 594 height 141
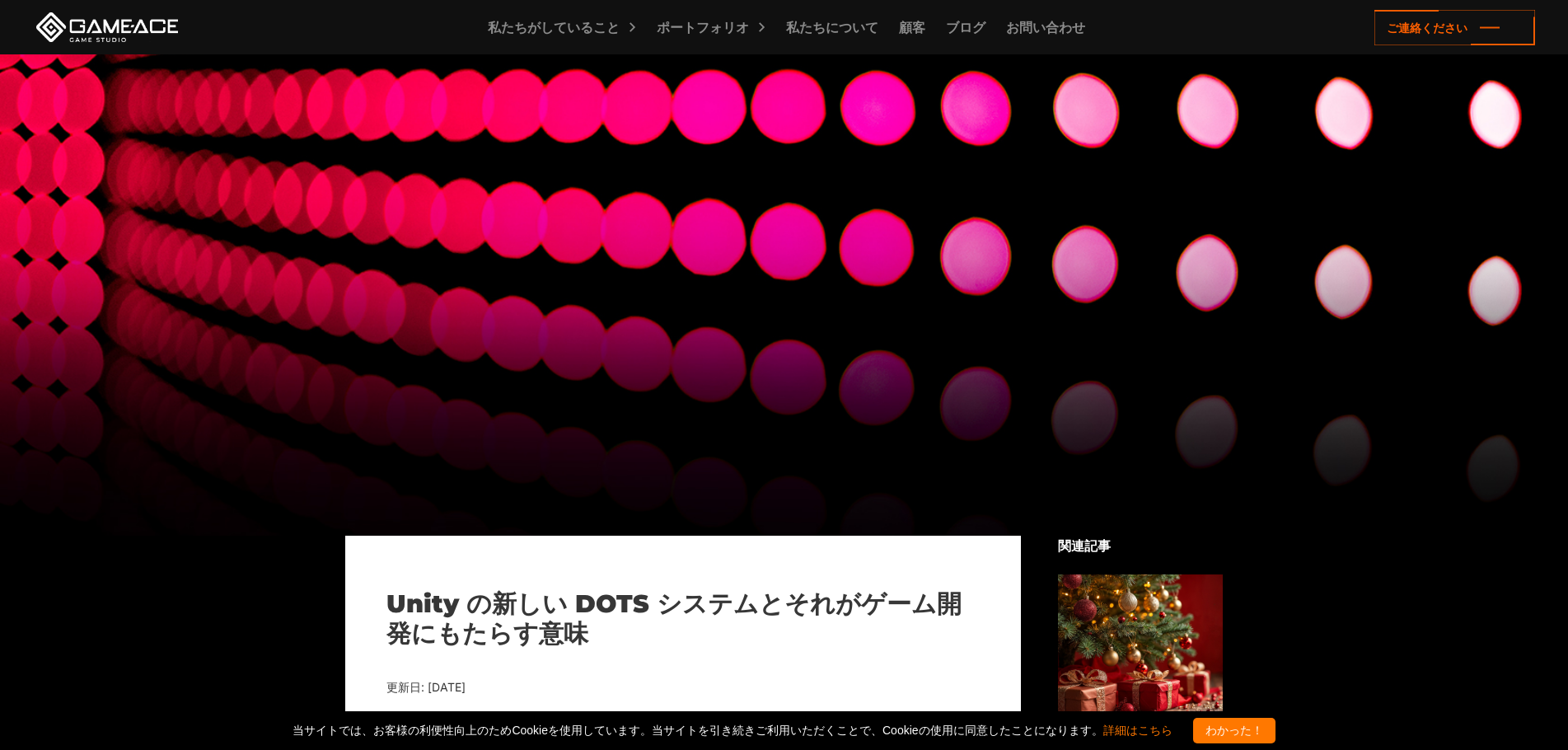
scroll to position [0, 0]
